Goal: Information Seeking & Learning: Understand process/instructions

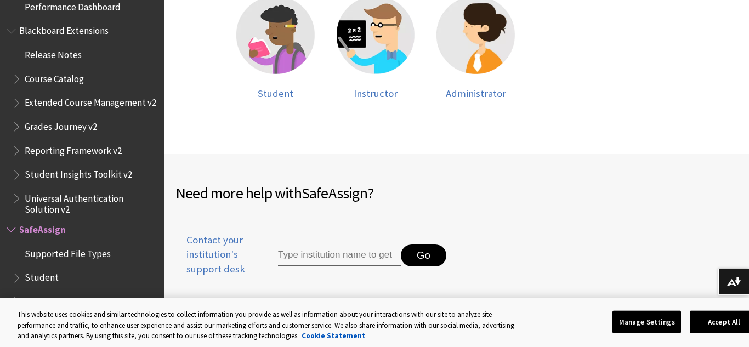
scroll to position [312, 0]
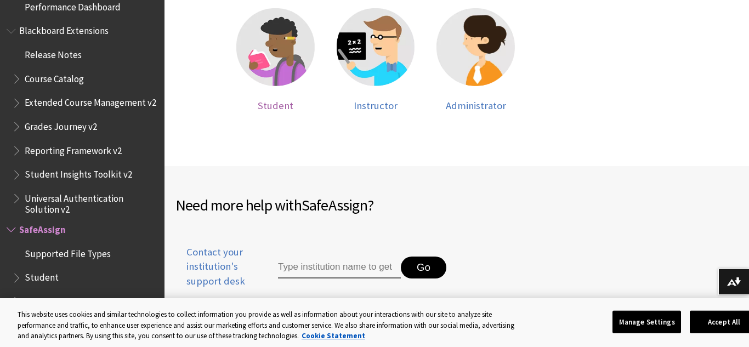
click at [275, 37] on img at bounding box center [275, 47] width 78 height 78
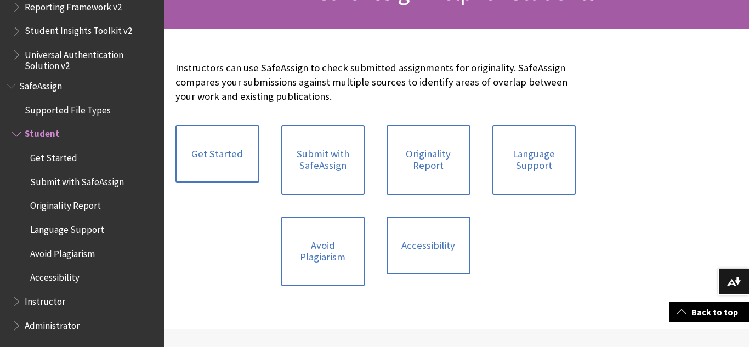
scroll to position [202, 0]
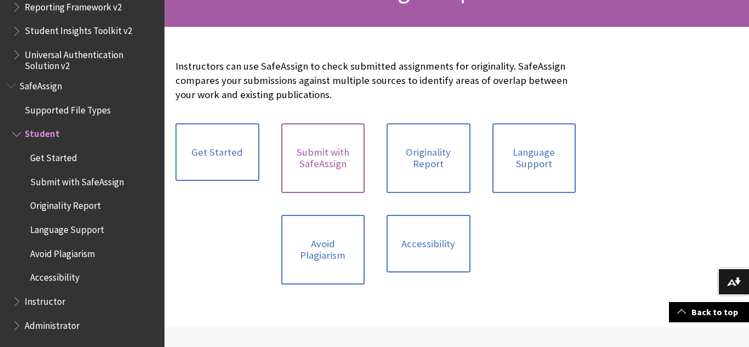
click at [324, 167] on link "Submit with SafeAssign" at bounding box center [323, 158] width 84 height 70
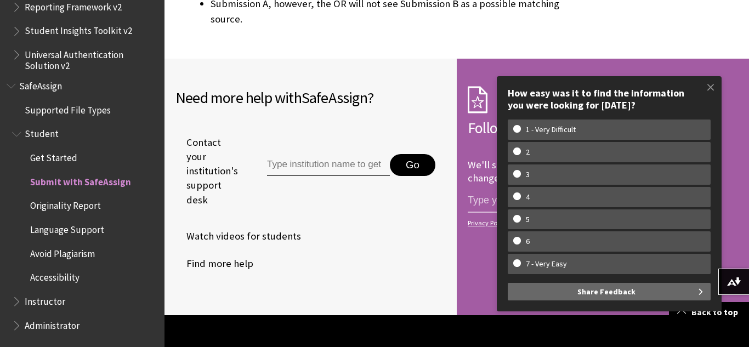
scroll to position [2665, 0]
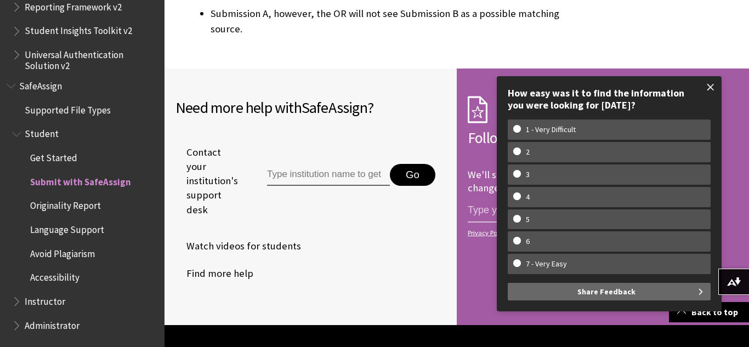
click at [709, 86] on span at bounding box center [710, 87] width 23 height 23
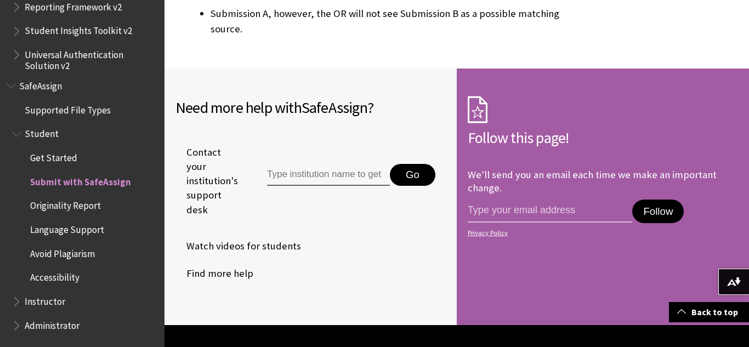
scroll to position [2665, 0]
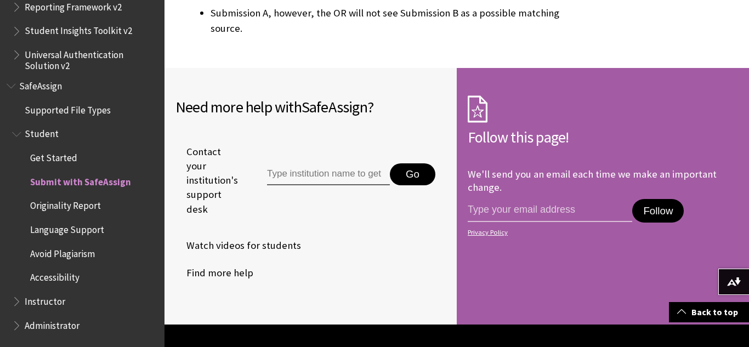
click at [38, 303] on span "Instructor" at bounding box center [45, 299] width 41 height 15
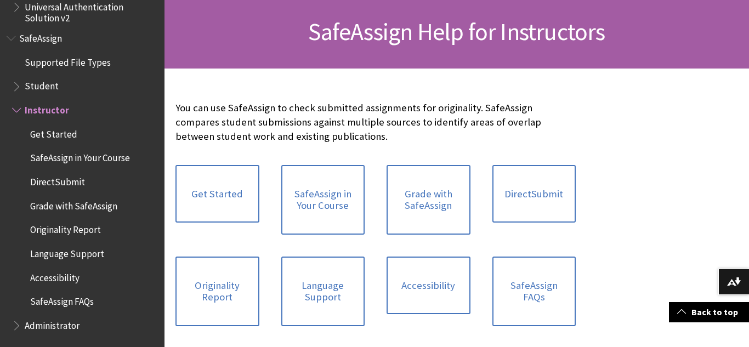
scroll to position [159, 0]
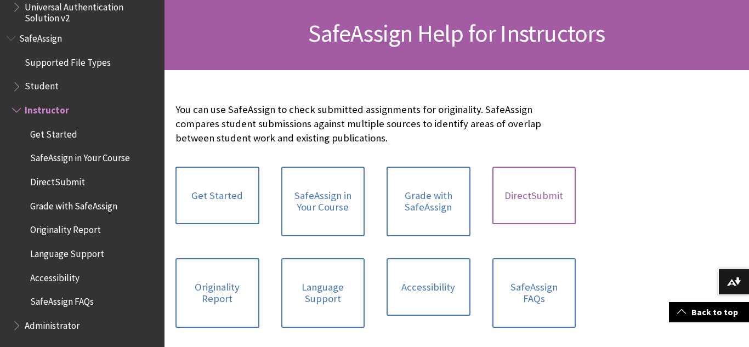
click at [541, 195] on link "DirectSubmit" at bounding box center [534, 196] width 84 height 58
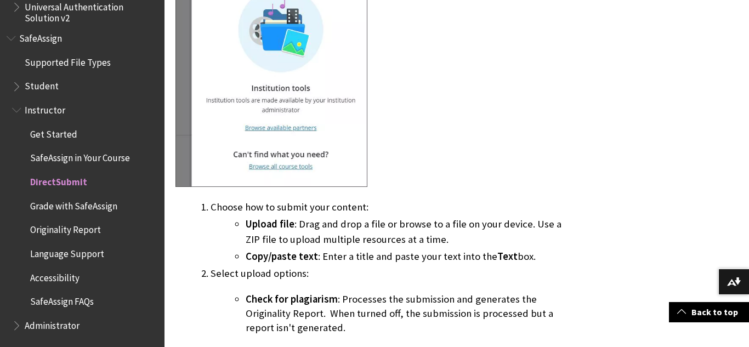
scroll to position [856, 0]
